Goal: Information Seeking & Learning: Check status

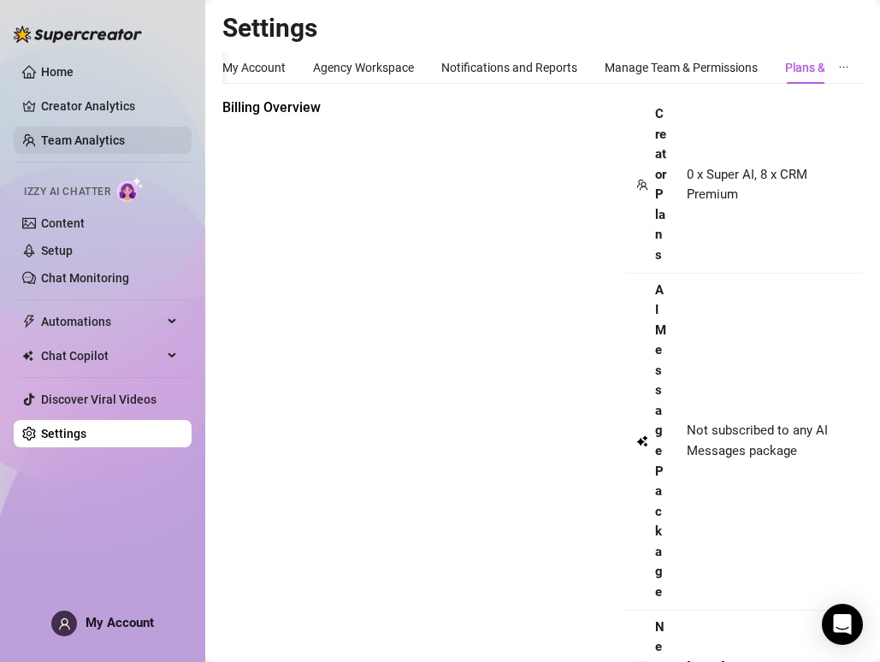
click at [113, 140] on link "Team Analytics" at bounding box center [83, 140] width 84 height 14
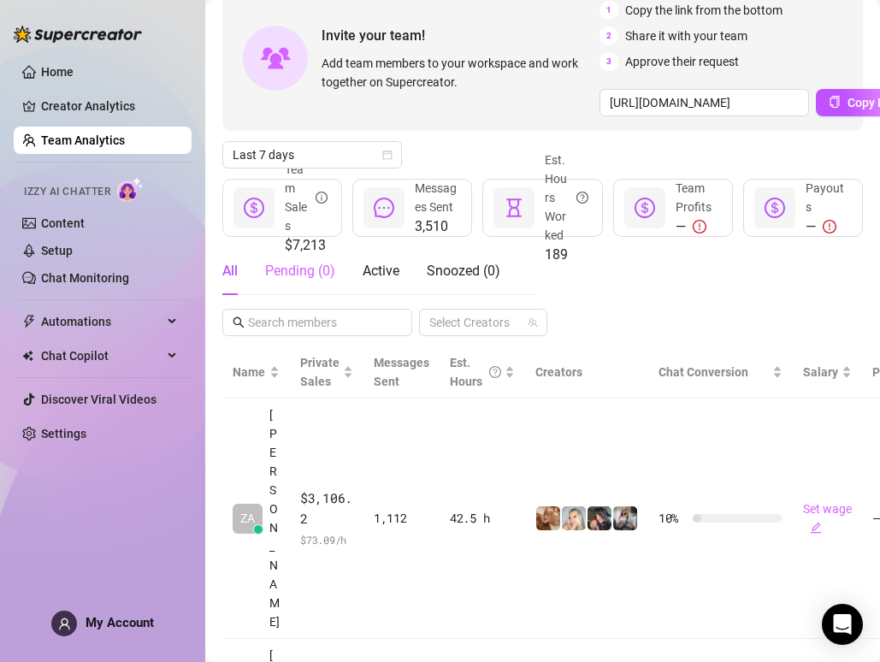
scroll to position [69, 0]
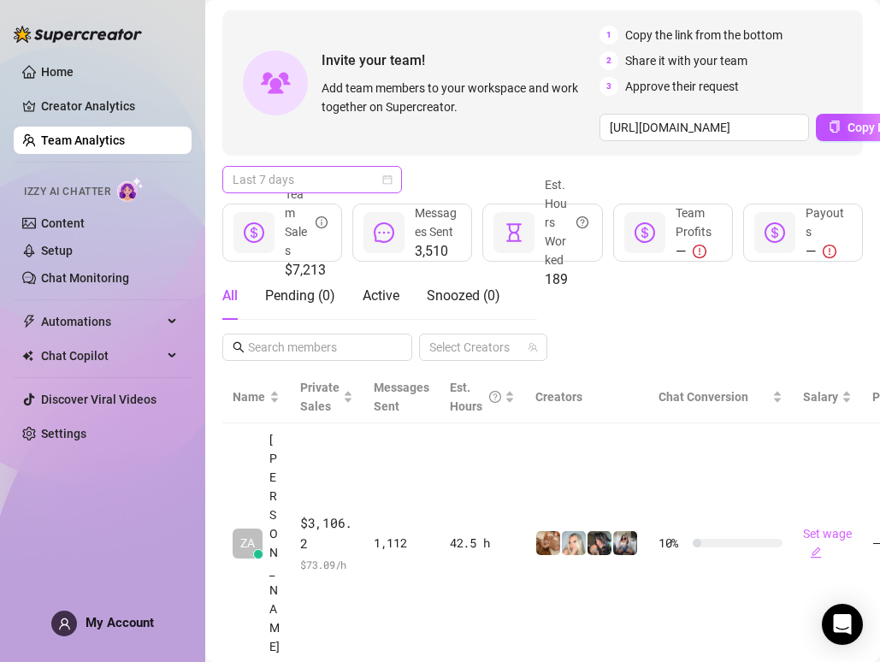
click at [327, 180] on span "Last 7 days" at bounding box center [312, 180] width 159 height 26
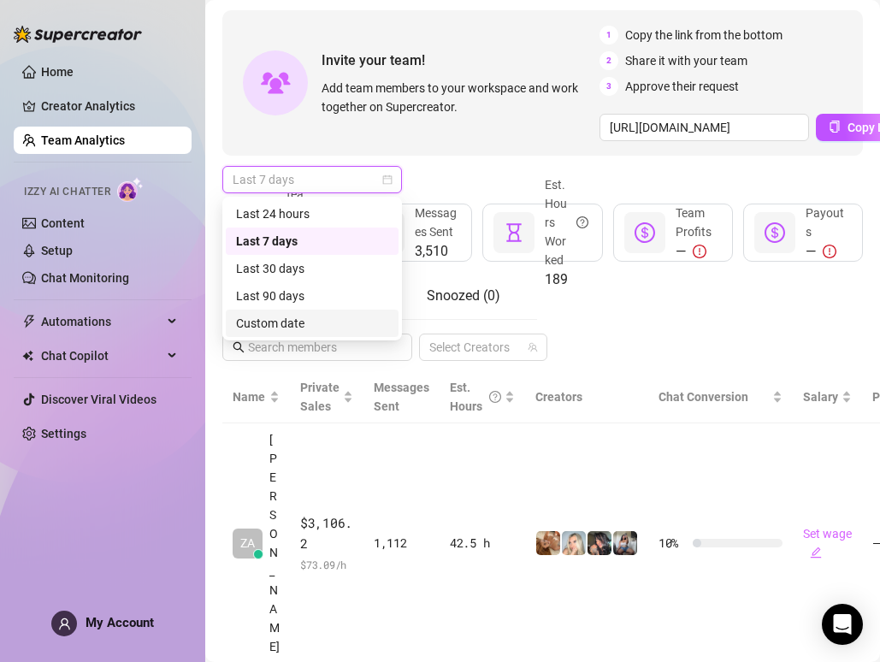
click at [300, 324] on div "Custom date" at bounding box center [312, 323] width 152 height 19
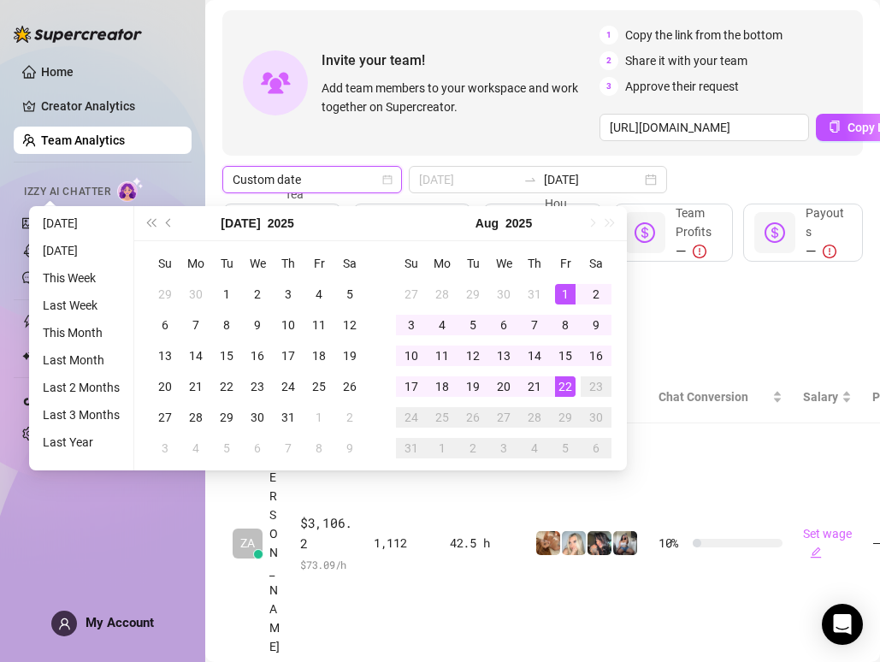
type input "[DATE]"
click at [564, 291] on div "1" at bounding box center [565, 294] width 21 height 21
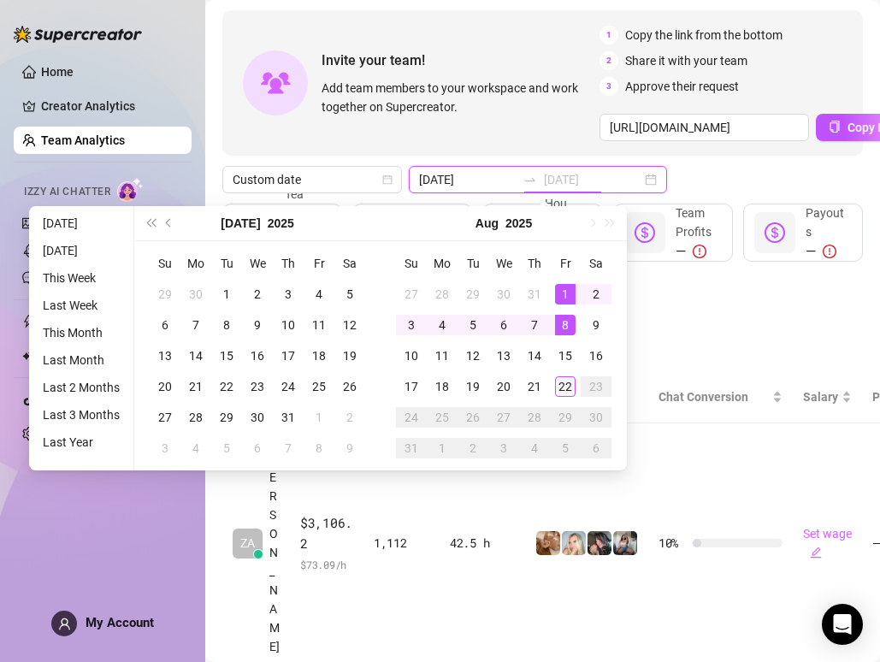
type input "[DATE]"
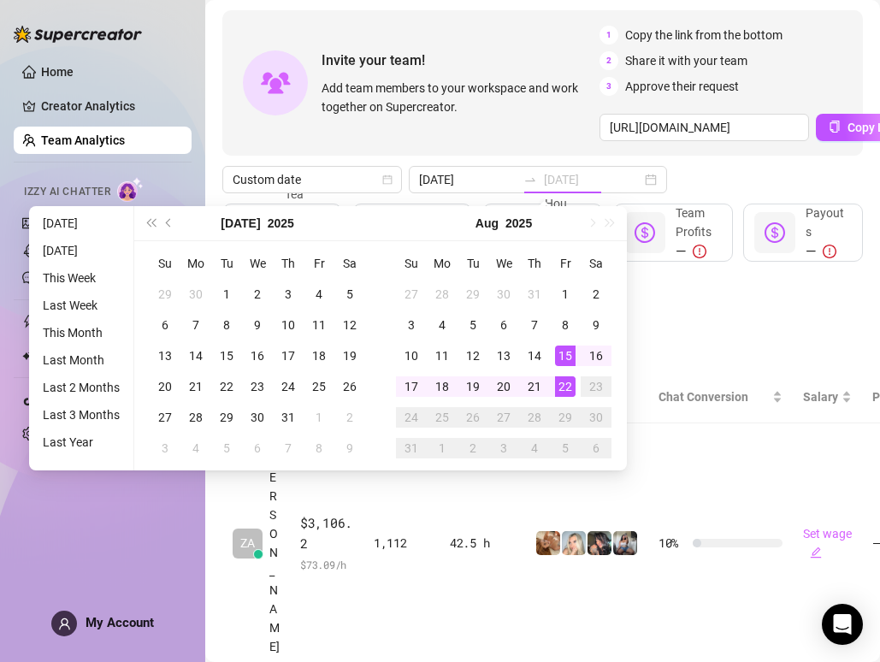
click at [569, 396] on td "22" at bounding box center [565, 386] width 31 height 31
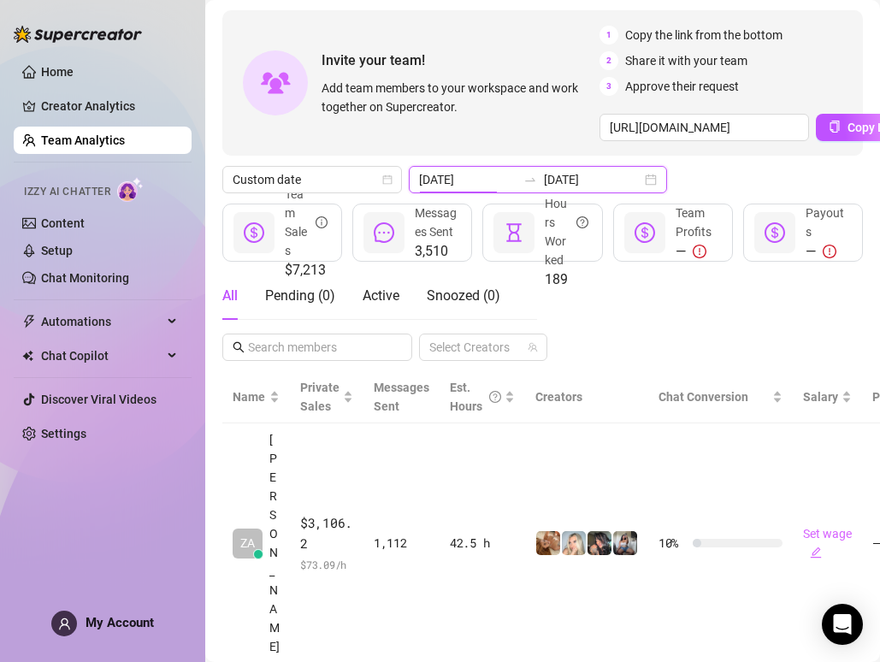
click at [430, 178] on input "[DATE]" at bounding box center [467, 179] width 97 height 19
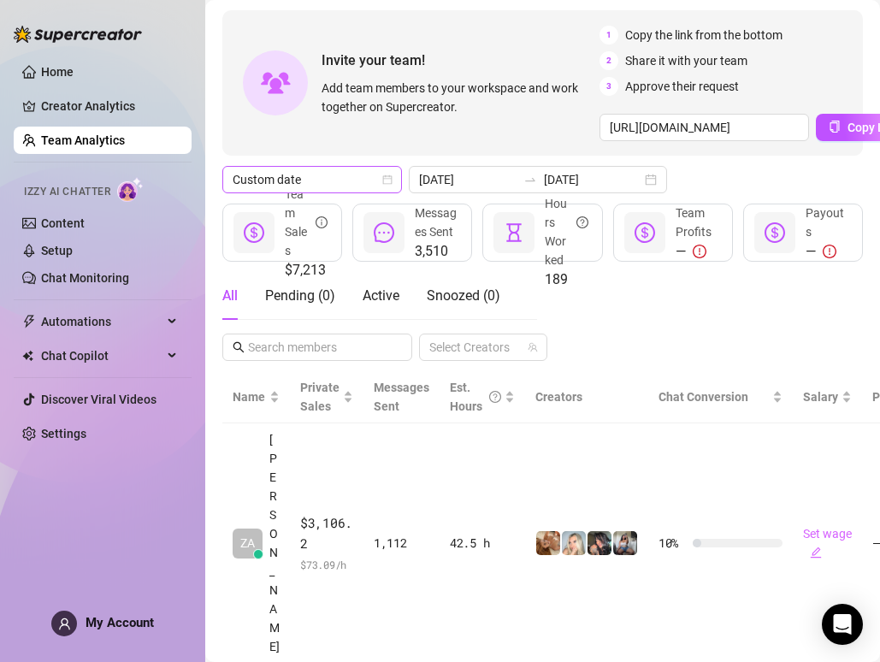
click at [348, 186] on span "Custom date" at bounding box center [312, 180] width 159 height 26
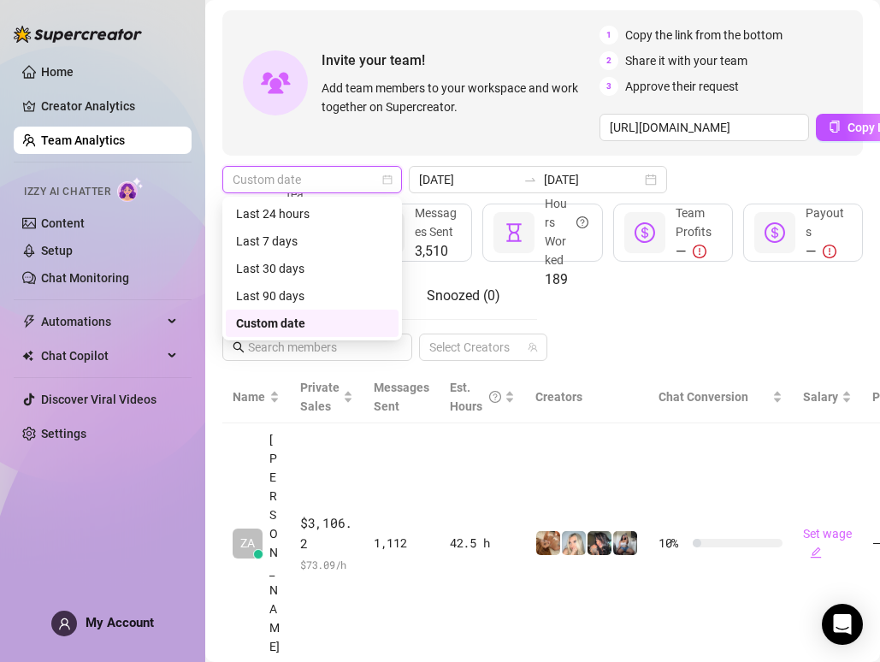
click at [333, 325] on div "Custom date" at bounding box center [312, 323] width 152 height 19
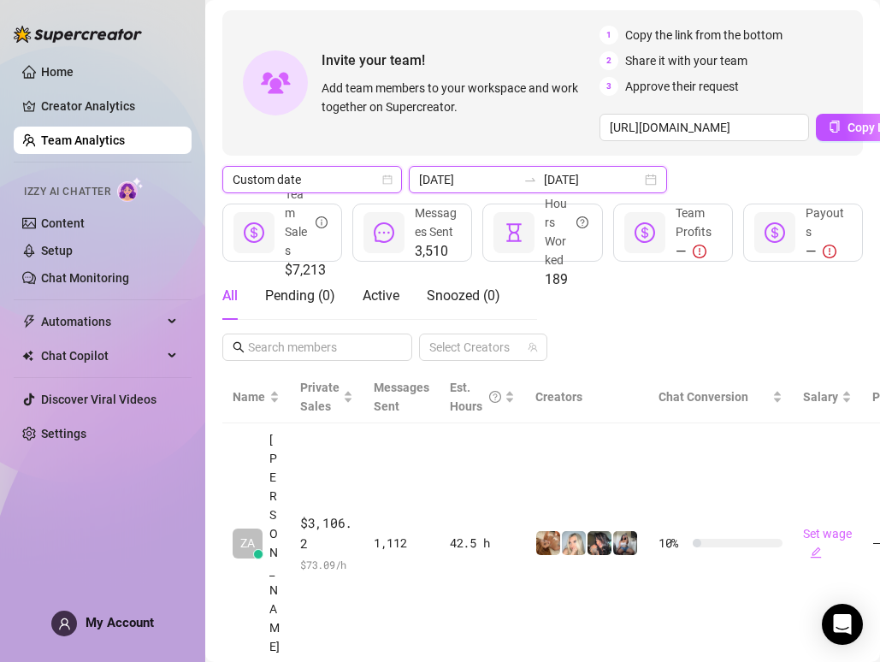
click at [453, 185] on input "[DATE]" at bounding box center [467, 179] width 97 height 19
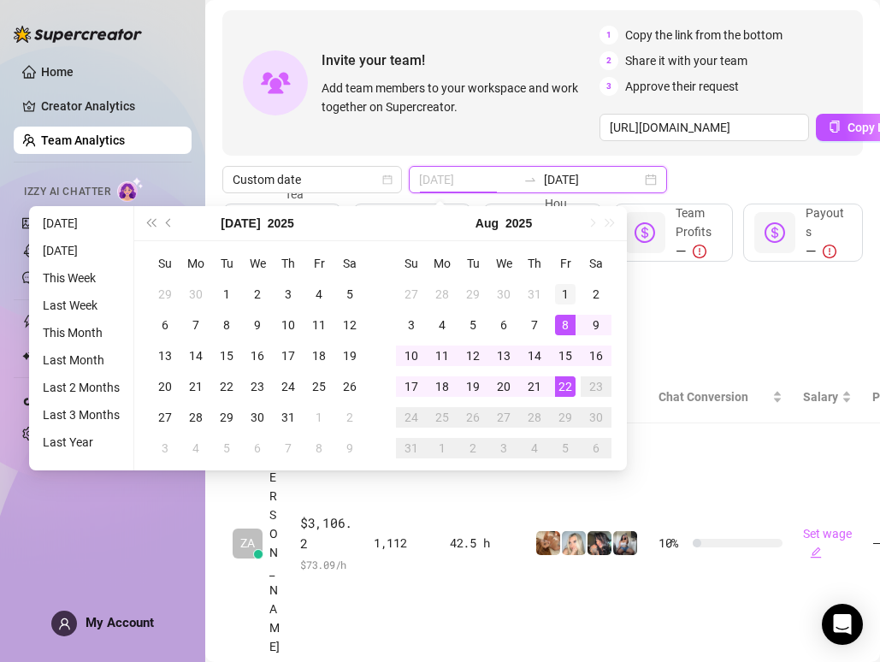
type input "[DATE]"
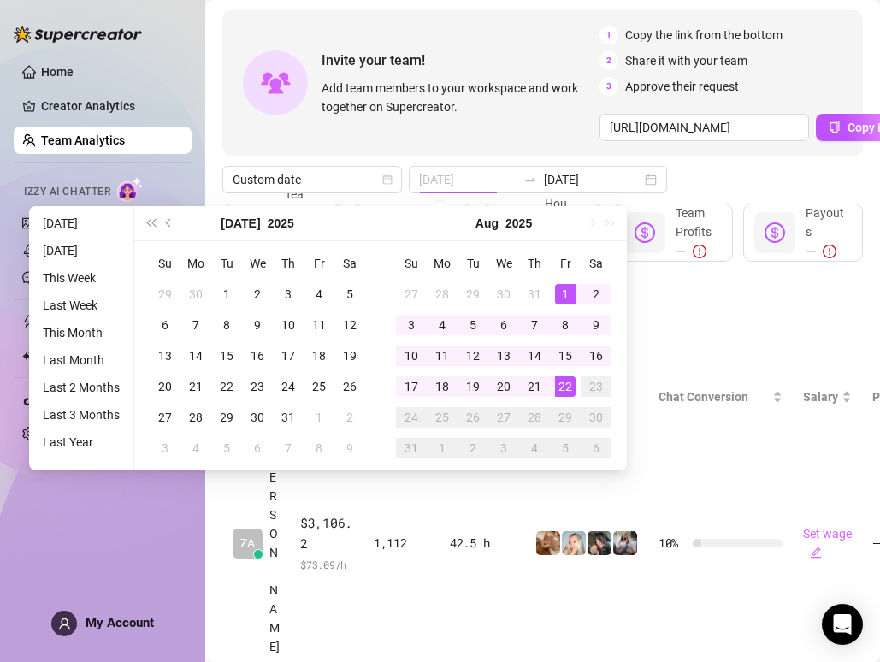
click at [569, 288] on div "1" at bounding box center [565, 294] width 21 height 21
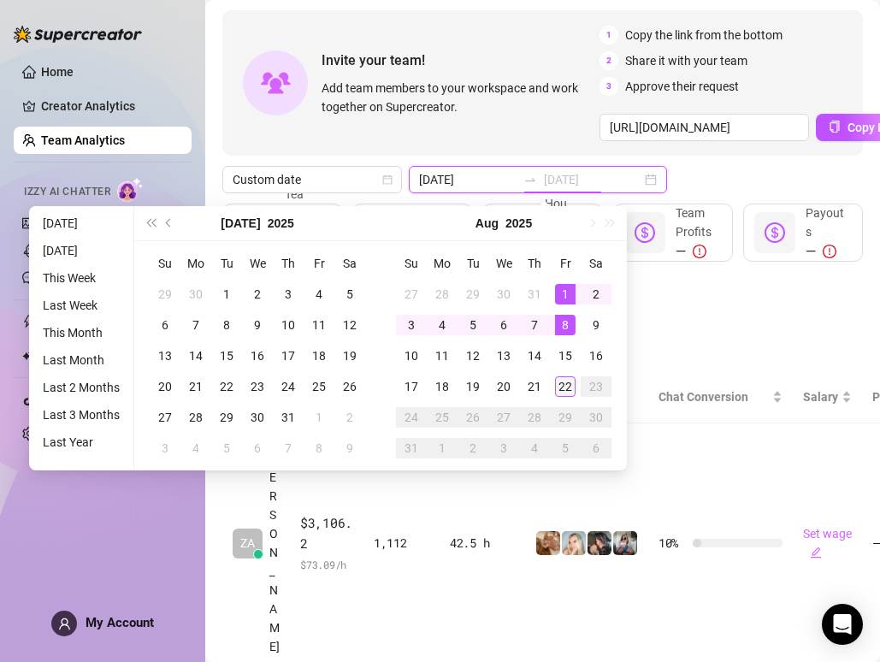
type input "[DATE]"
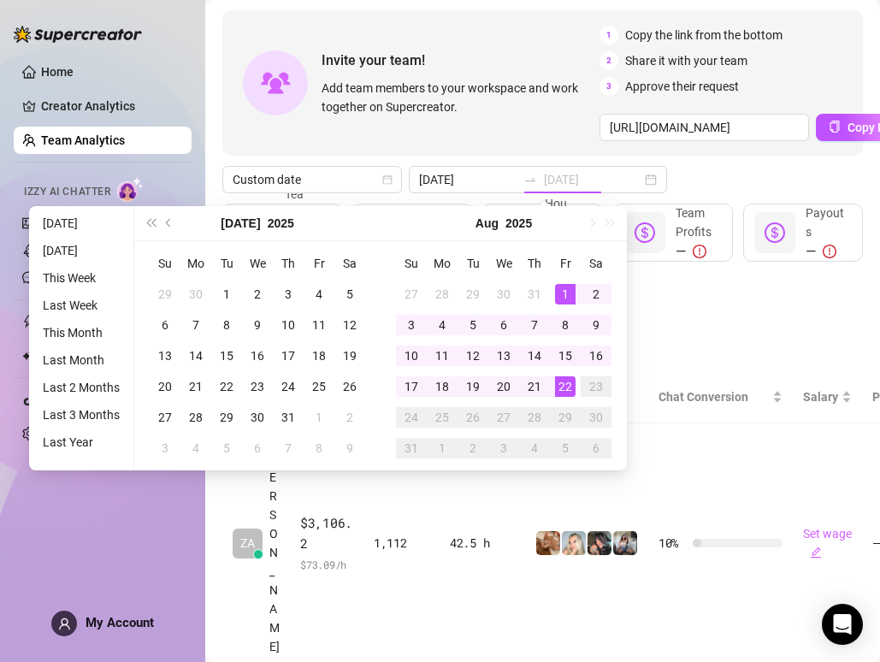
click at [570, 386] on div "22" at bounding box center [565, 386] width 21 height 21
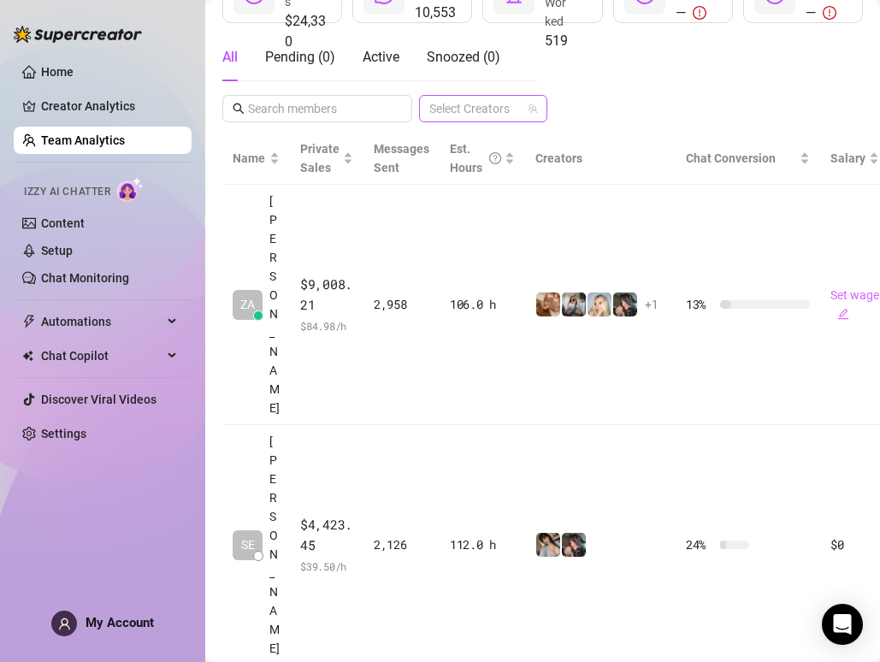
scroll to position [306, 0]
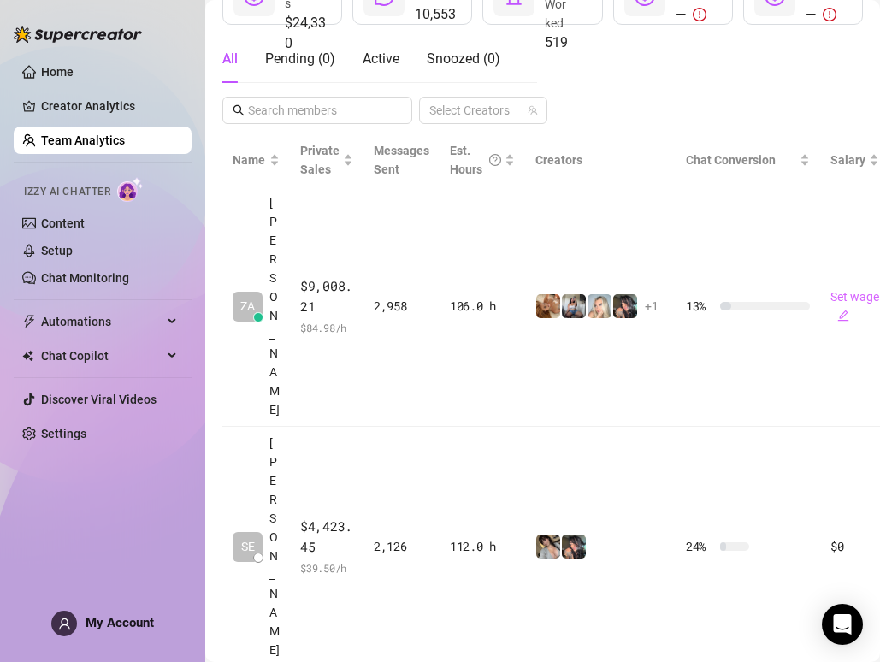
click at [592, 105] on div "All Pending ( 0 ) Active Snoozed ( 0 ) Select Creators" at bounding box center [542, 79] width 640 height 89
